Goal: Manage account settings

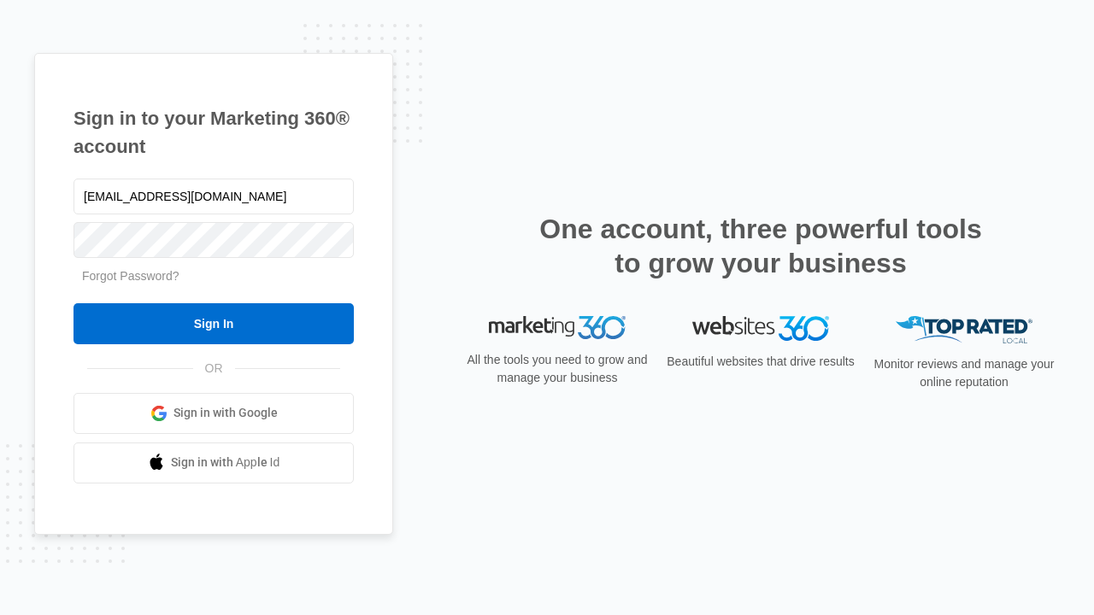
type input "dankie614@gmail.com"
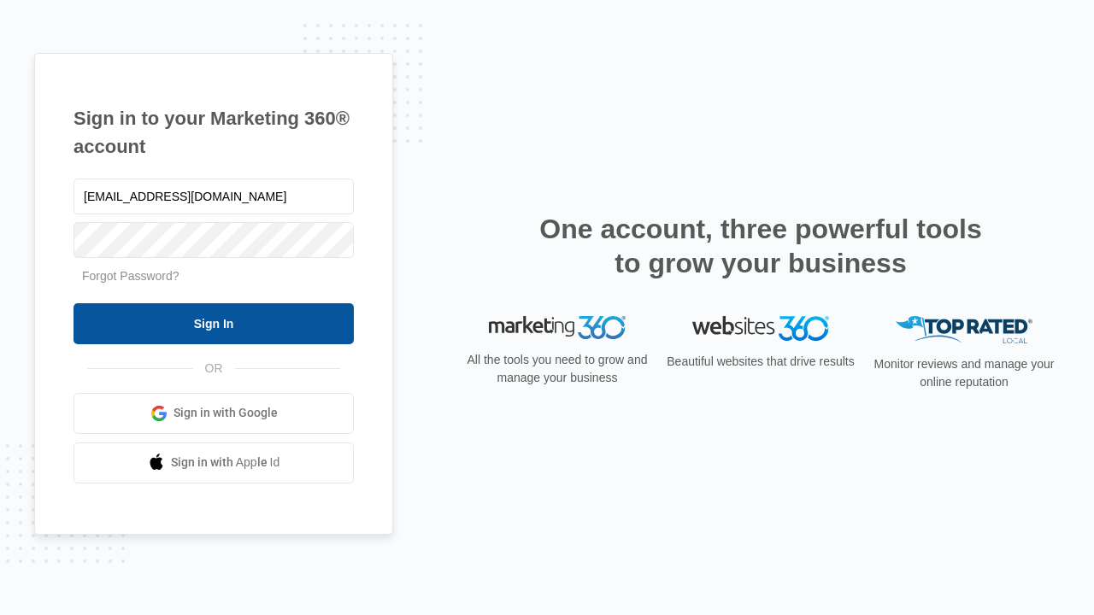
click at [214, 323] on input "Sign In" at bounding box center [213, 323] width 280 height 41
